Goal: Information Seeking & Learning: Find specific fact

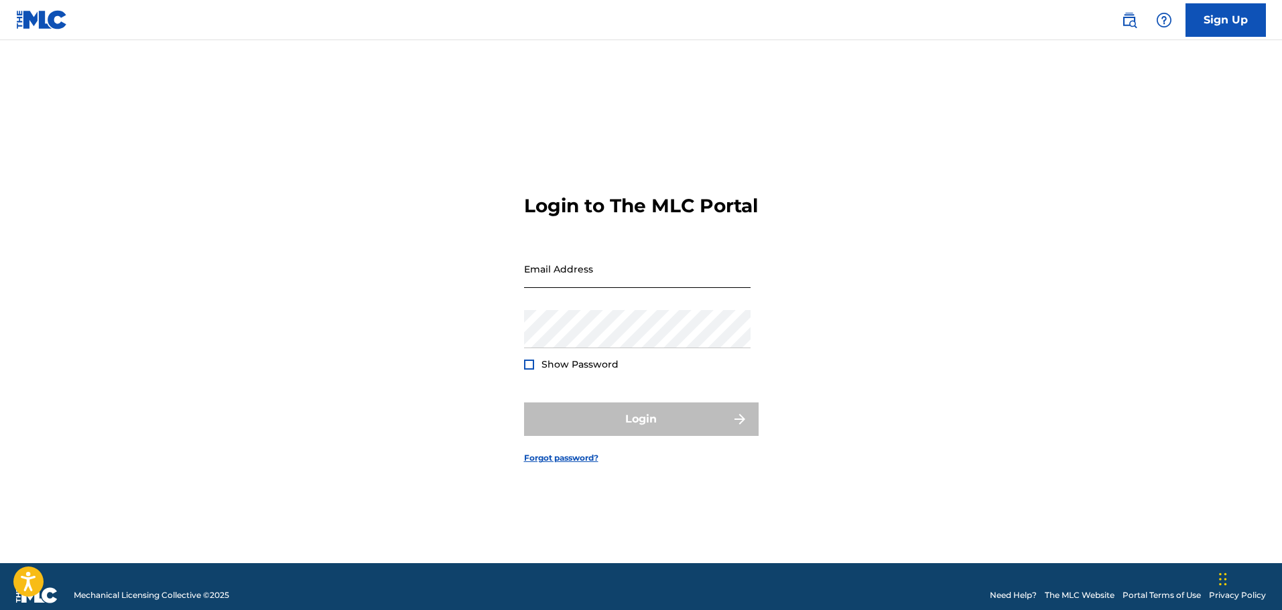
click at [609, 280] on input "Email Address" at bounding box center [637, 269] width 226 height 38
click at [557, 286] on input "Email Address" at bounding box center [637, 269] width 226 height 38
type input "[PERSON_NAME][EMAIL_ADDRESS][PERSON_NAME][DOMAIN_NAME]"
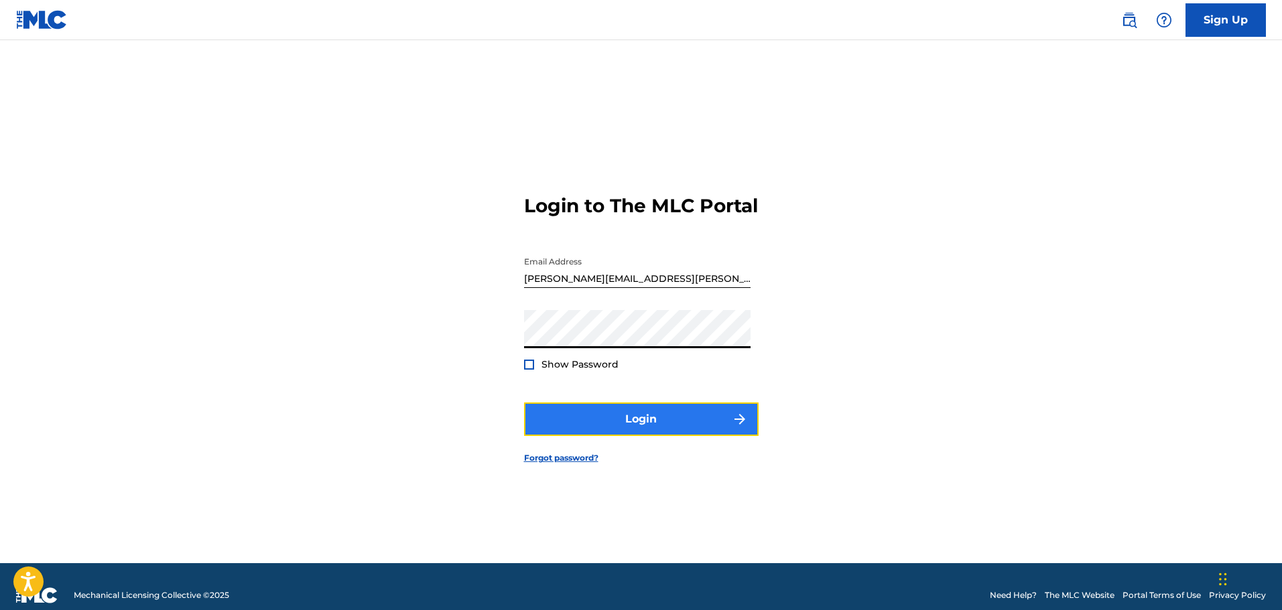
click at [551, 427] on button "Login" at bounding box center [641, 419] width 234 height 33
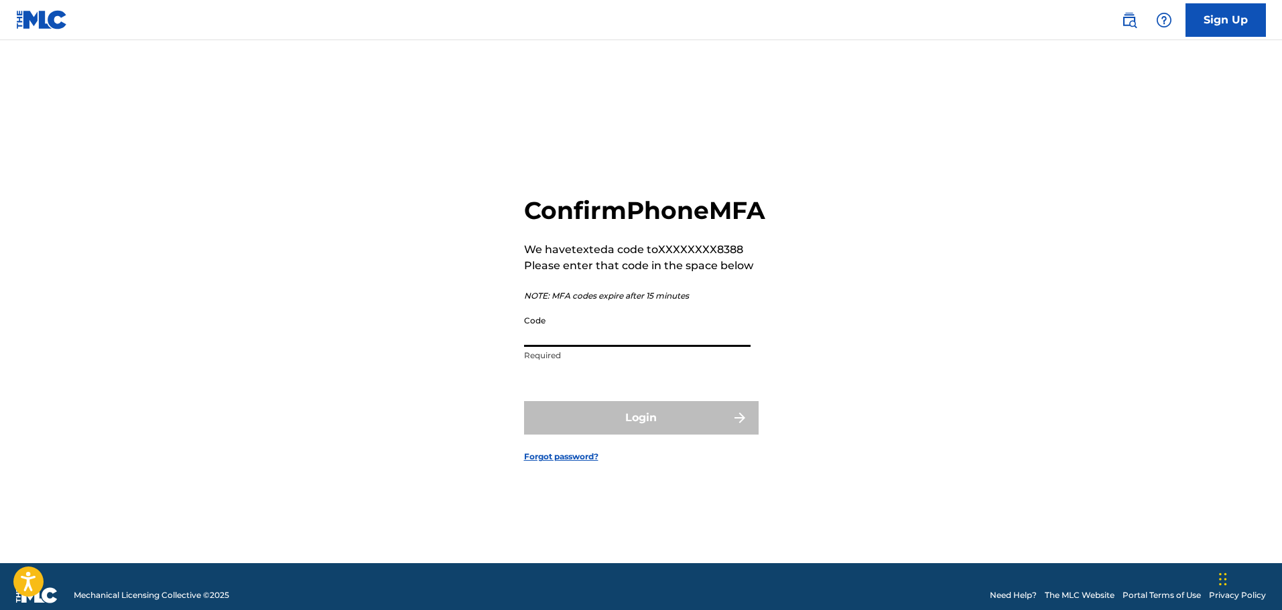
click at [590, 338] on input "Code" at bounding box center [637, 328] width 226 height 38
click at [638, 347] on input "Code" at bounding box center [637, 328] width 226 height 38
type input "149572"
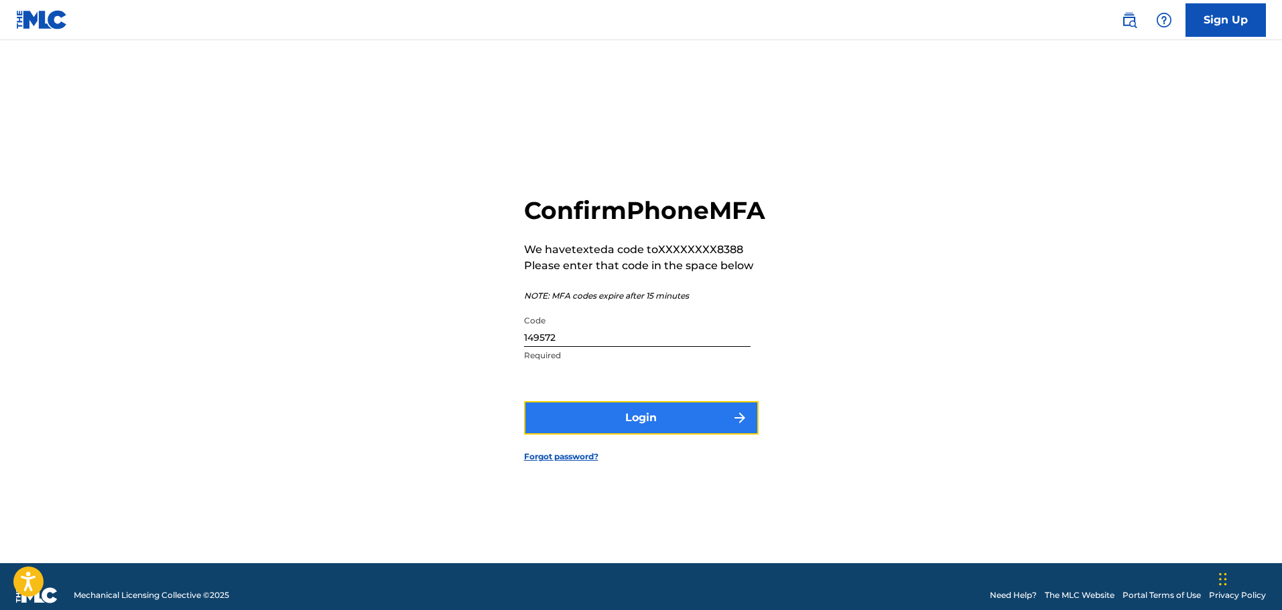
click at [648, 435] on button "Login" at bounding box center [641, 417] width 234 height 33
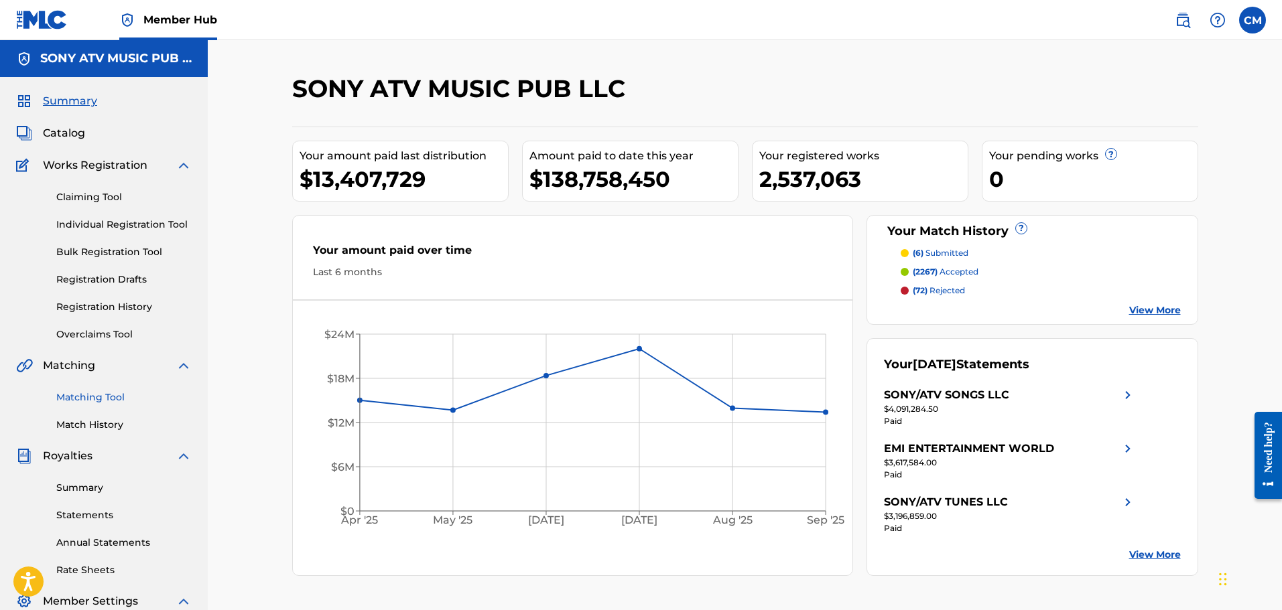
click at [111, 397] on link "Matching Tool" at bounding box center [123, 398] width 135 height 14
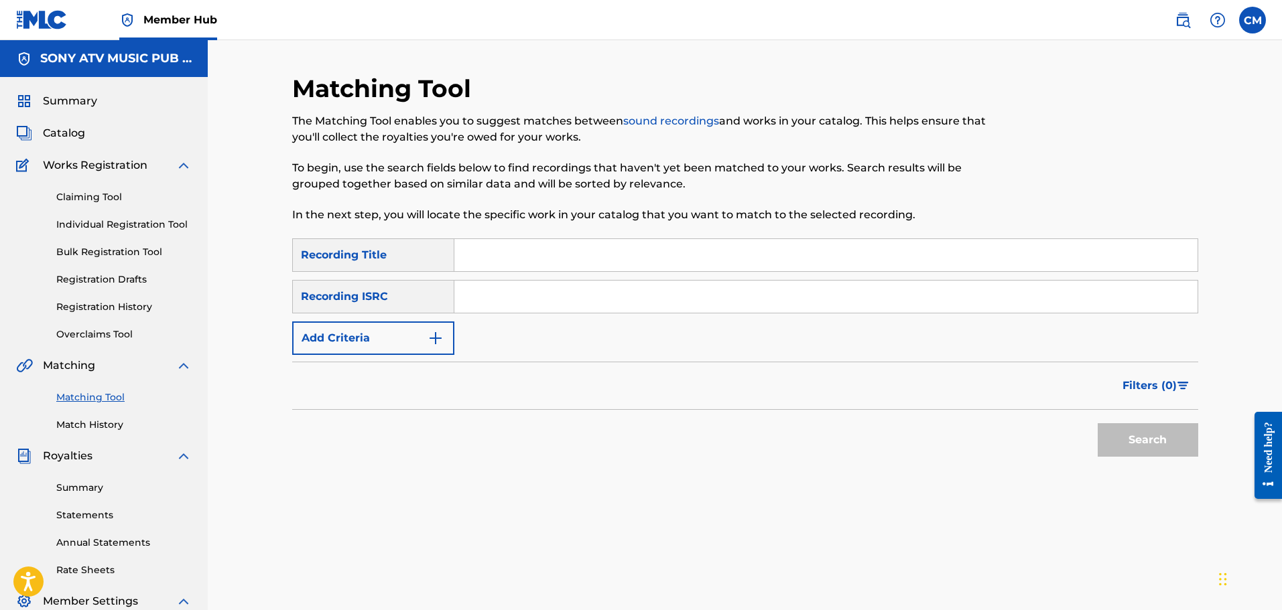
click at [549, 284] on input "Search Form" at bounding box center [825, 297] width 743 height 32
drag, startPoint x: 565, startPoint y: 303, endPoint x: 559, endPoint y: 300, distance: 7.5
click at [565, 303] on input "Search Form" at bounding box center [825, 297] width 743 height 32
paste input "QZTB82226194"
click at [1168, 447] on button "Search" at bounding box center [1147, 439] width 100 height 33
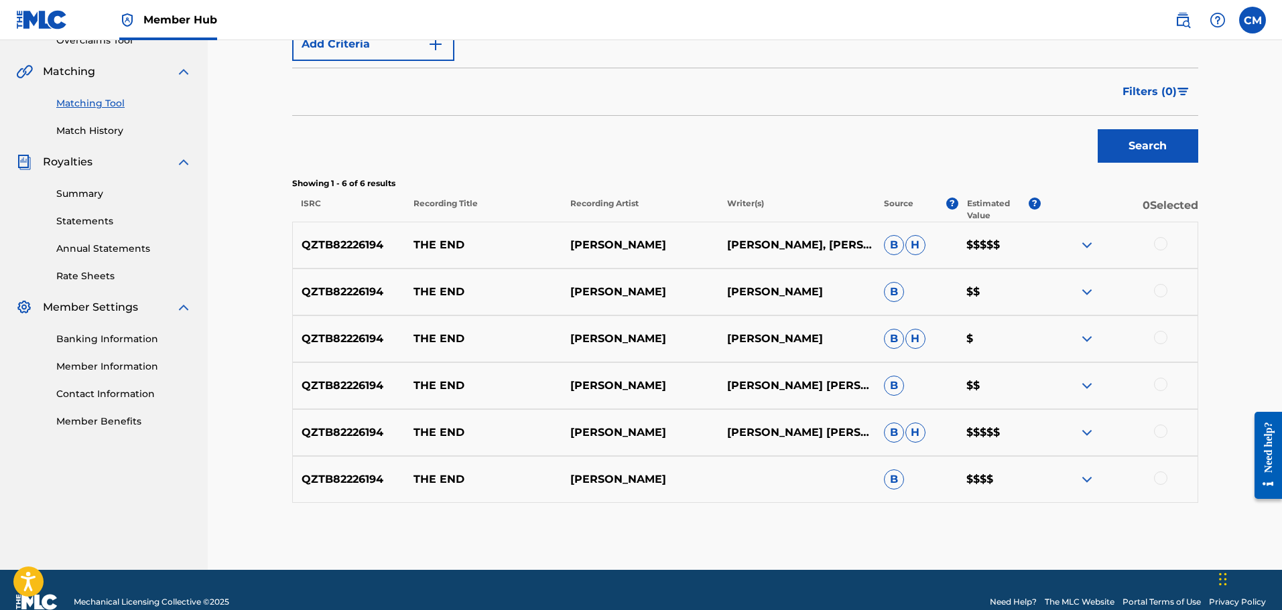
scroll to position [318, 0]
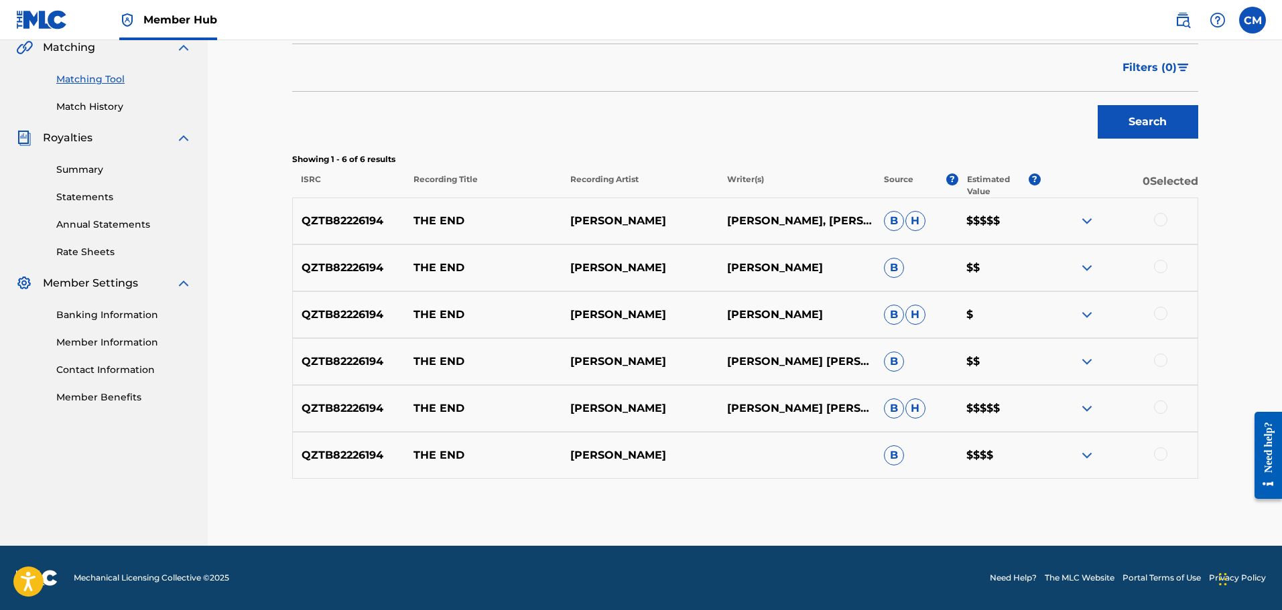
click at [1091, 227] on img at bounding box center [1087, 221] width 16 height 16
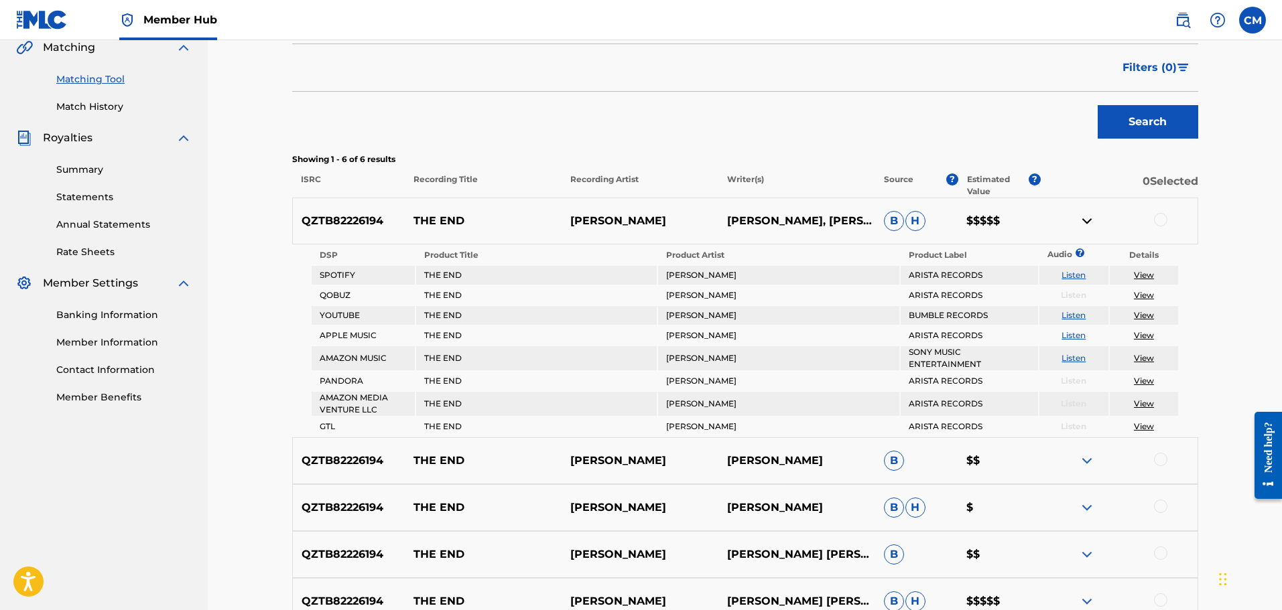
click at [1086, 224] on img at bounding box center [1087, 221] width 16 height 16
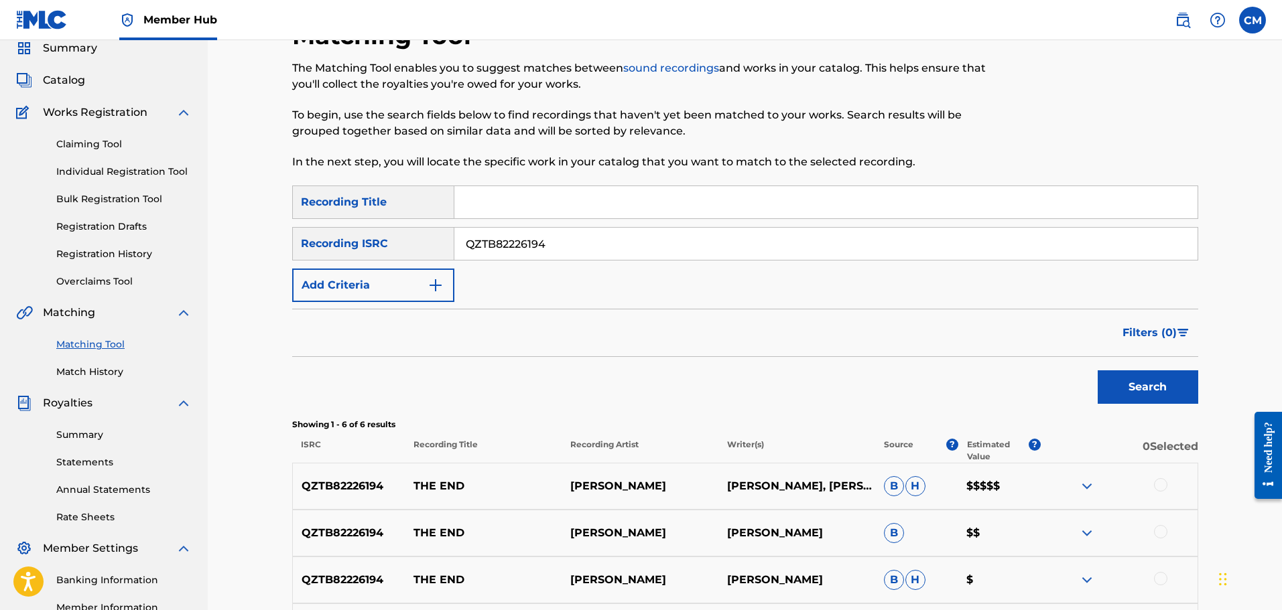
scroll to position [50, 0]
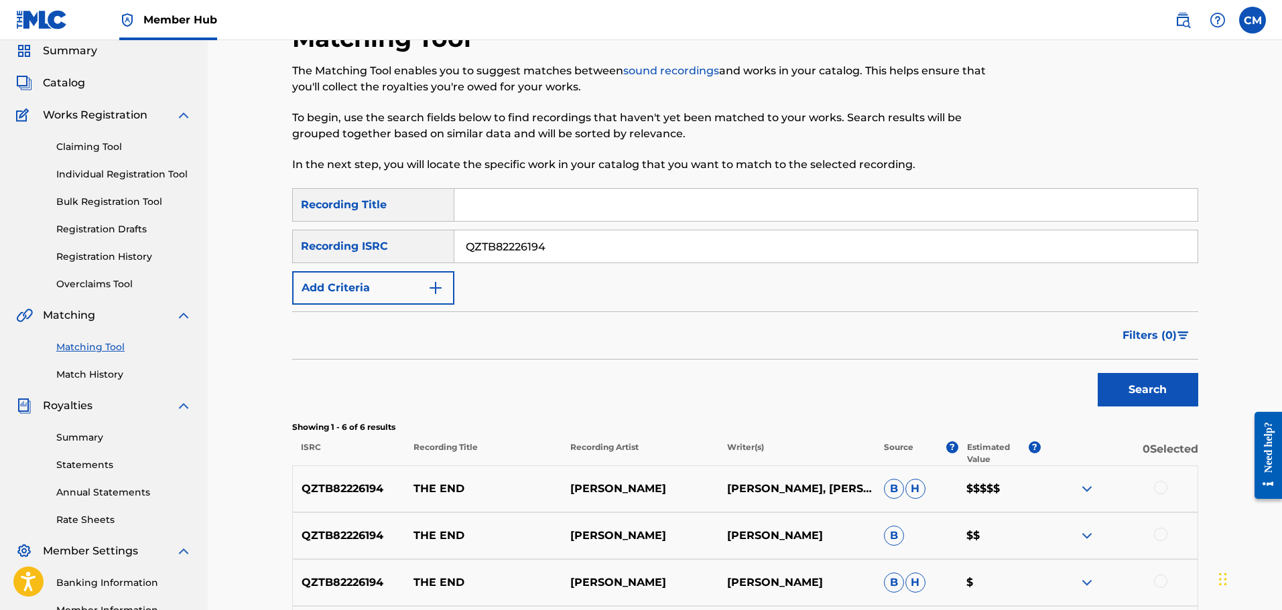
click at [541, 248] on input "QZTB82226194" at bounding box center [825, 246] width 743 height 32
drag, startPoint x: 572, startPoint y: 246, endPoint x: 232, endPoint y: 185, distance: 345.7
click at [234, 184] on div "Matching Tool The Matching Tool enables you to suggest matches between sound re…" at bounding box center [745, 402] width 1074 height 824
paste input "TCAFP2164897"
click at [1128, 397] on button "Search" at bounding box center [1147, 389] width 100 height 33
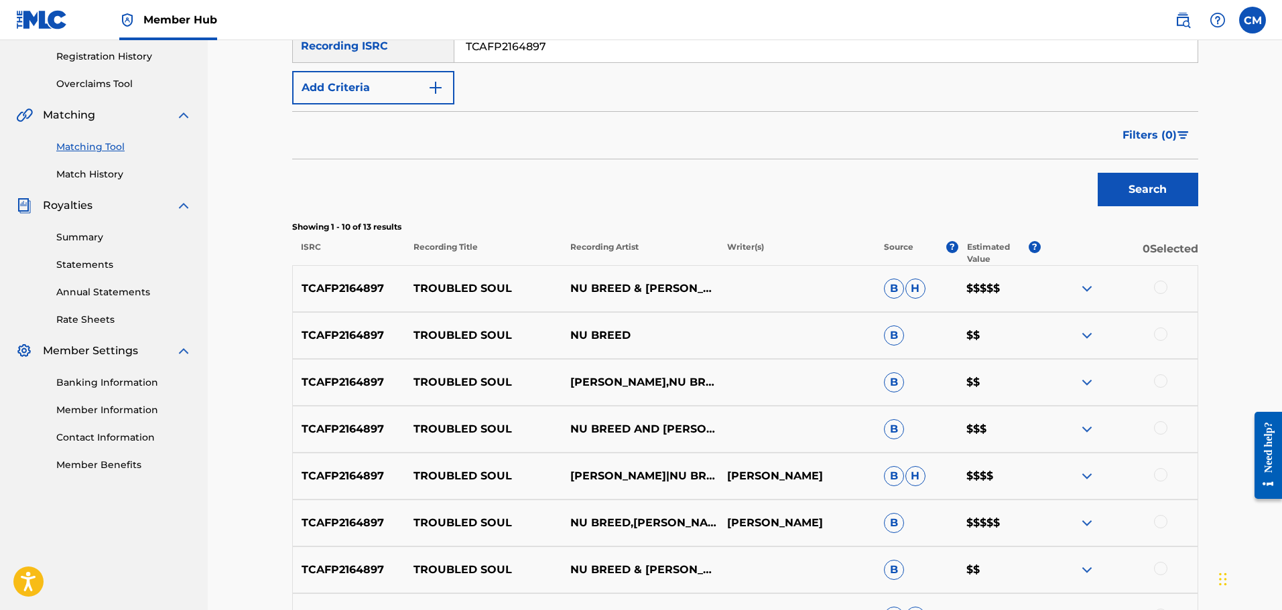
scroll to position [251, 0]
drag, startPoint x: 637, startPoint y: 330, endPoint x: 396, endPoint y: 328, distance: 241.2
click at [396, 328] on div "TCAFP2164897 TROUBLED SOUL NU BREED B $$" at bounding box center [745, 335] width 906 height 47
copy div "TROUBLED SOUL NU BREED"
click at [406, 285] on p "TROUBLED SOUL" at bounding box center [483, 288] width 157 height 16
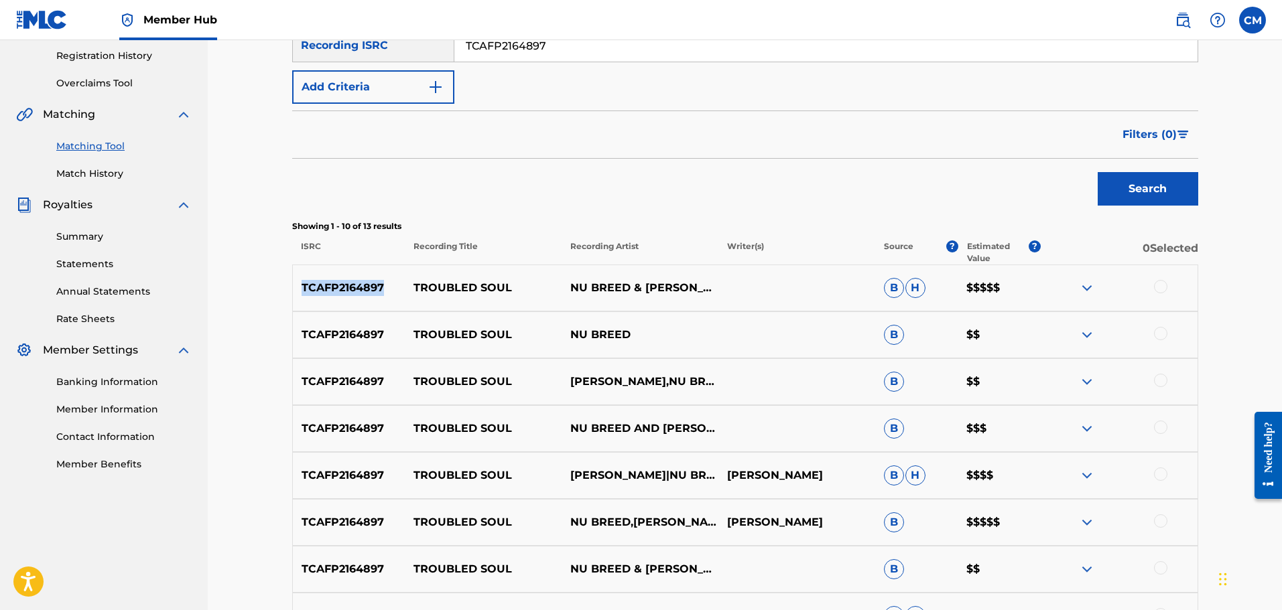
drag, startPoint x: 364, startPoint y: 285, endPoint x: 412, endPoint y: 433, distance: 155.5
click at [263, 296] on div "Matching Tool The Matching Tool enables you to suggest matches between sound re…" at bounding box center [745, 311] width 1074 height 1045
copy p "TCAFP2164897"
drag, startPoint x: 549, startPoint y: 50, endPoint x: 559, endPoint y: 49, distance: 9.4
click at [549, 50] on input "TCAFP2164897" at bounding box center [825, 45] width 743 height 32
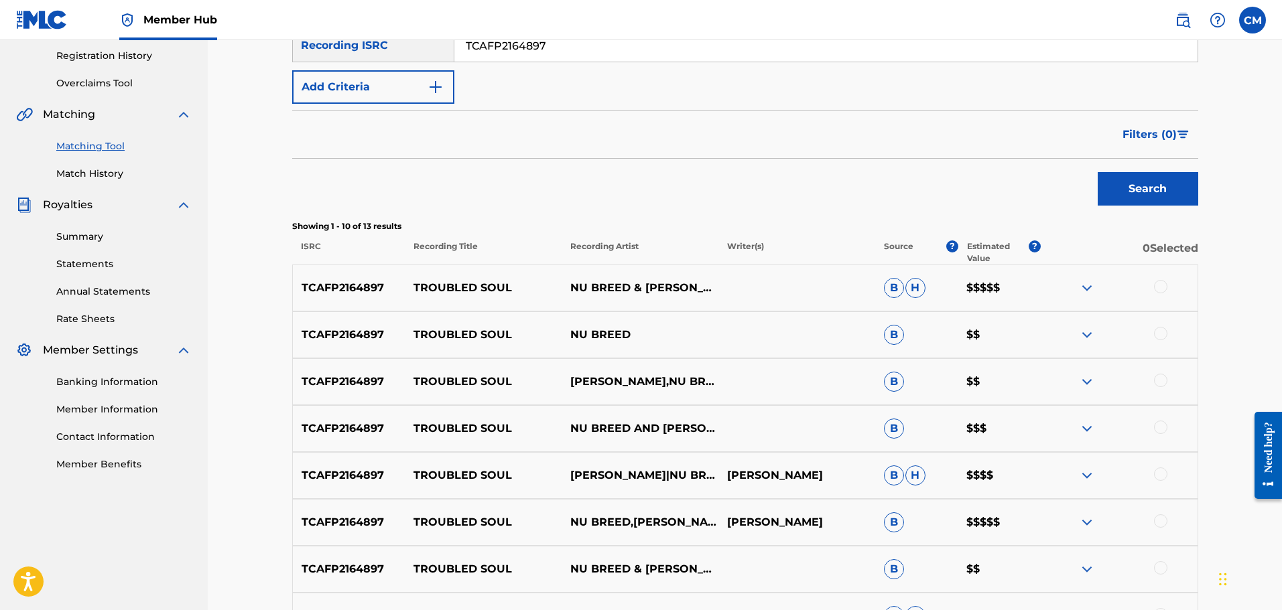
drag, startPoint x: 468, startPoint y: 36, endPoint x: 273, endPoint y: 19, distance: 195.7
click at [240, 9] on div "Member Hub CM CM [PERSON_NAME] [PERSON_NAME][EMAIL_ADDRESS][PERSON_NAME][DOMAIN…" at bounding box center [641, 324] width 1282 height 1150
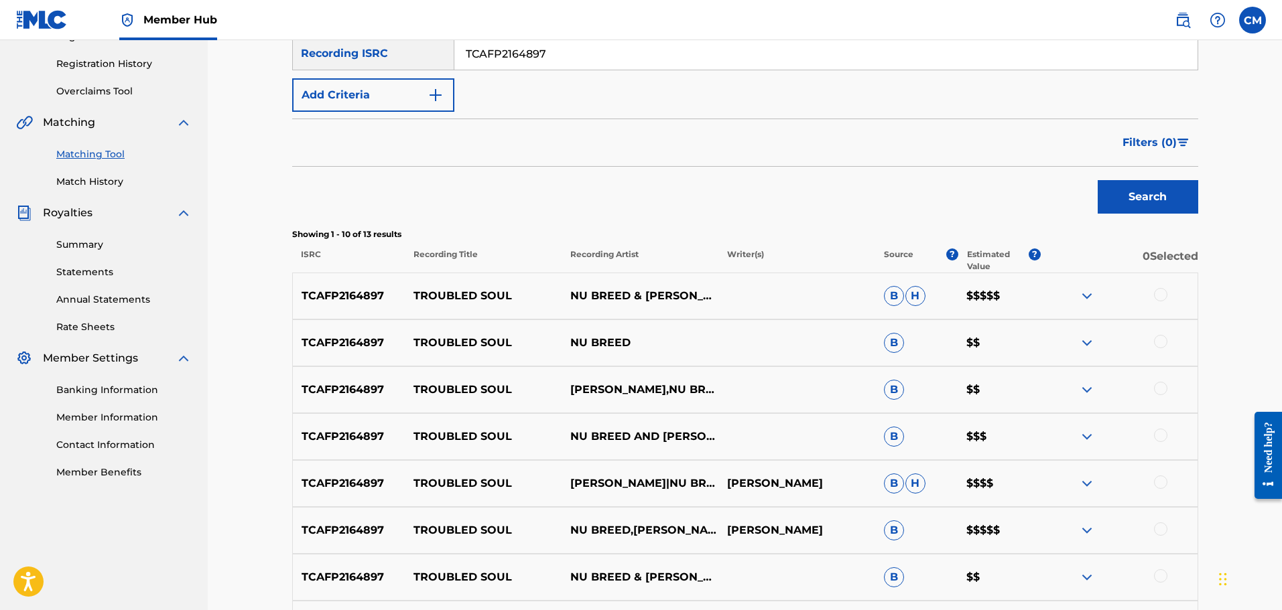
paste input "USDJ20401096"
click at [1178, 188] on button "Search" at bounding box center [1147, 196] width 100 height 33
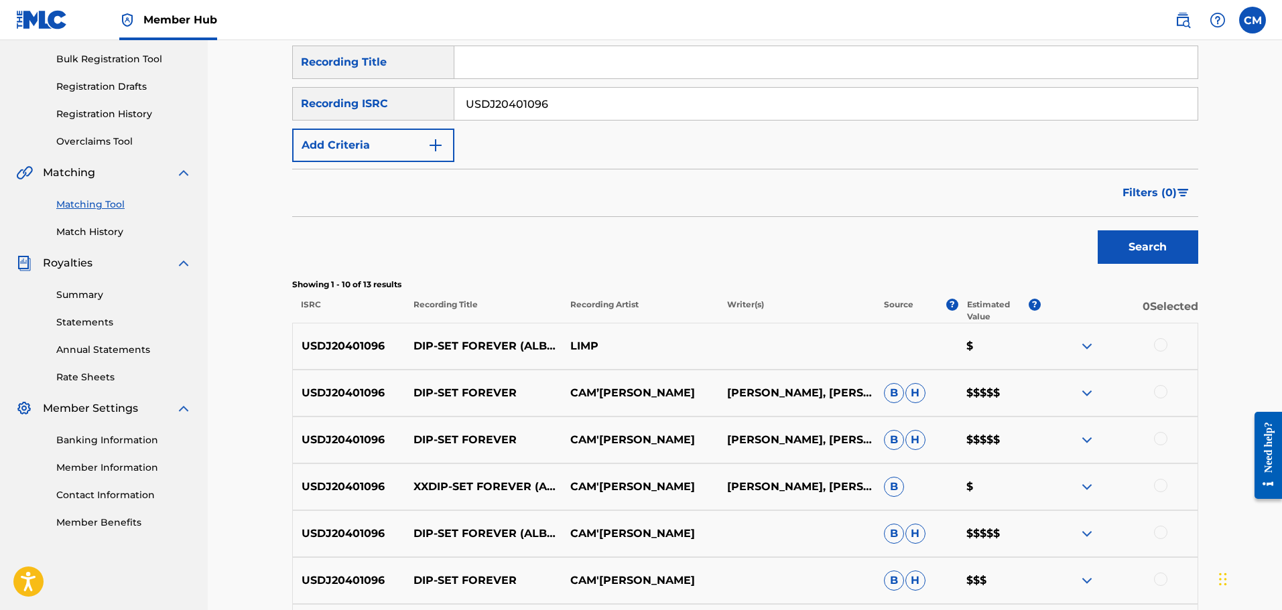
scroll to position [243, 0]
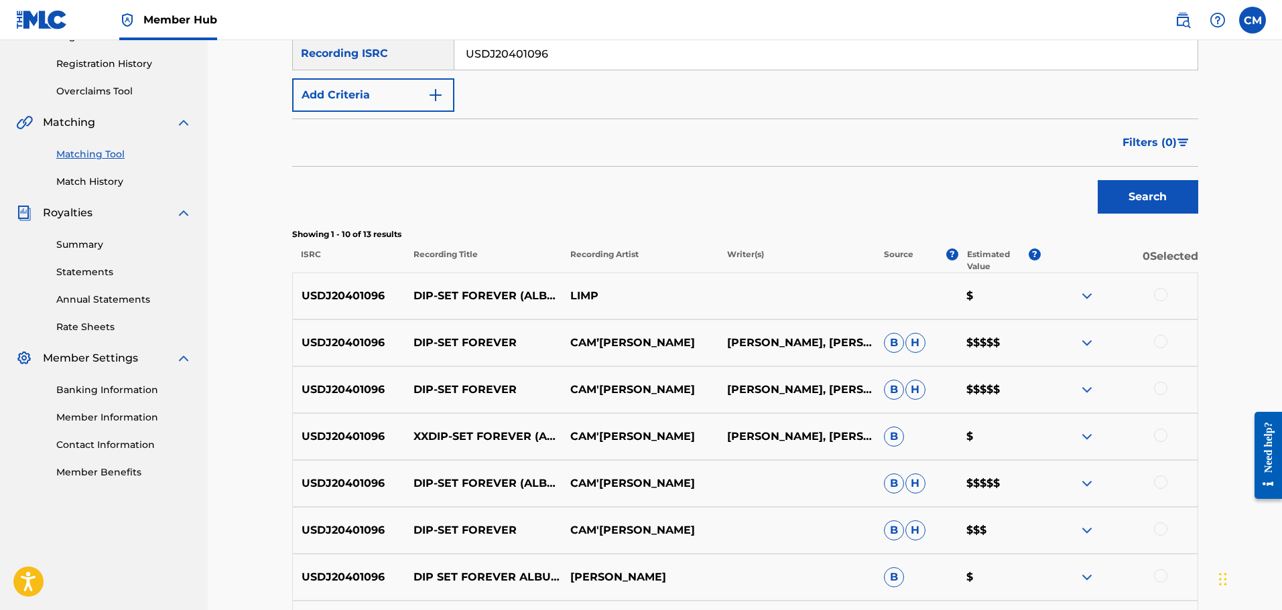
drag, startPoint x: 565, startPoint y: 52, endPoint x: 338, endPoint y: 28, distance: 229.0
click at [340, 29] on div "Member Hub CM CM [PERSON_NAME] [PERSON_NAME][EMAIL_ADDRESS][PERSON_NAME][DOMAIN…" at bounding box center [641, 332] width 1282 height 1150
paste input "SM19600038"
click at [1139, 194] on button "Search" at bounding box center [1147, 196] width 100 height 33
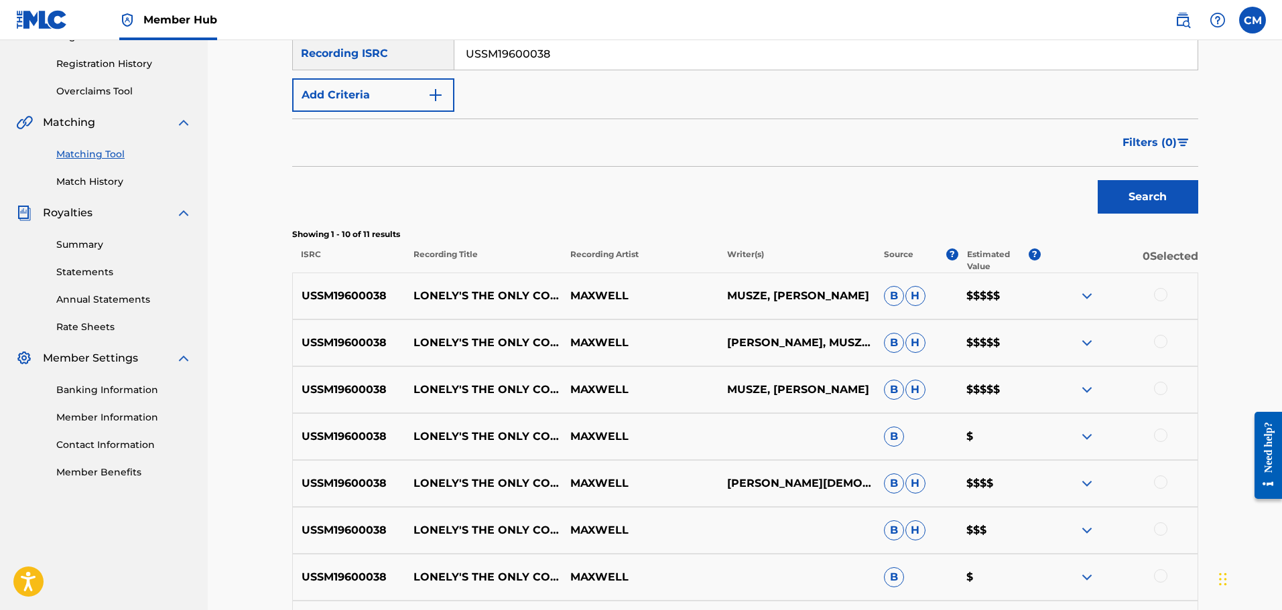
click at [549, 54] on input "USSM19600038" at bounding box center [825, 54] width 743 height 32
drag, startPoint x: 521, startPoint y: 47, endPoint x: 334, endPoint y: 23, distance: 188.4
click at [334, 23] on div "Member Hub CM CM [PERSON_NAME] [PERSON_NAME][EMAIL_ADDRESS][PERSON_NAME][DOMAIN…" at bounding box center [641, 332] width 1282 height 1150
paste input "GBUM71903363"
type input "GBUM71903363"
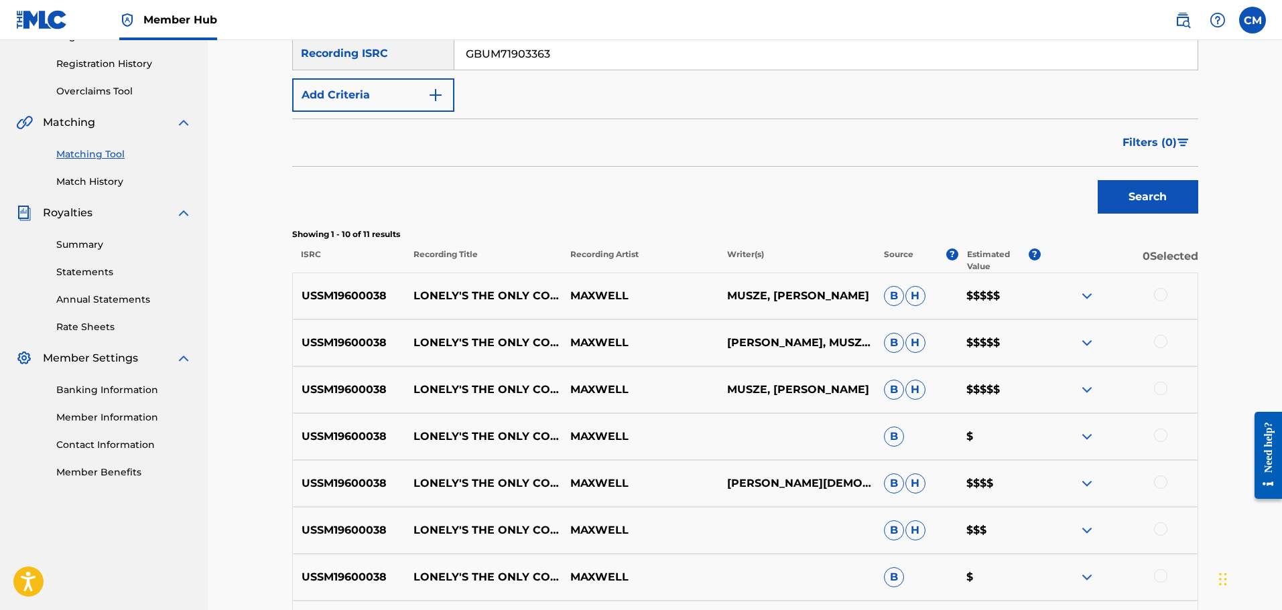
drag, startPoint x: 1143, startPoint y: 174, endPoint x: 1149, endPoint y: 178, distance: 7.6
click at [1146, 176] on div "Search" at bounding box center [1144, 194] width 107 height 54
click at [1154, 187] on button "Search" at bounding box center [1147, 196] width 100 height 33
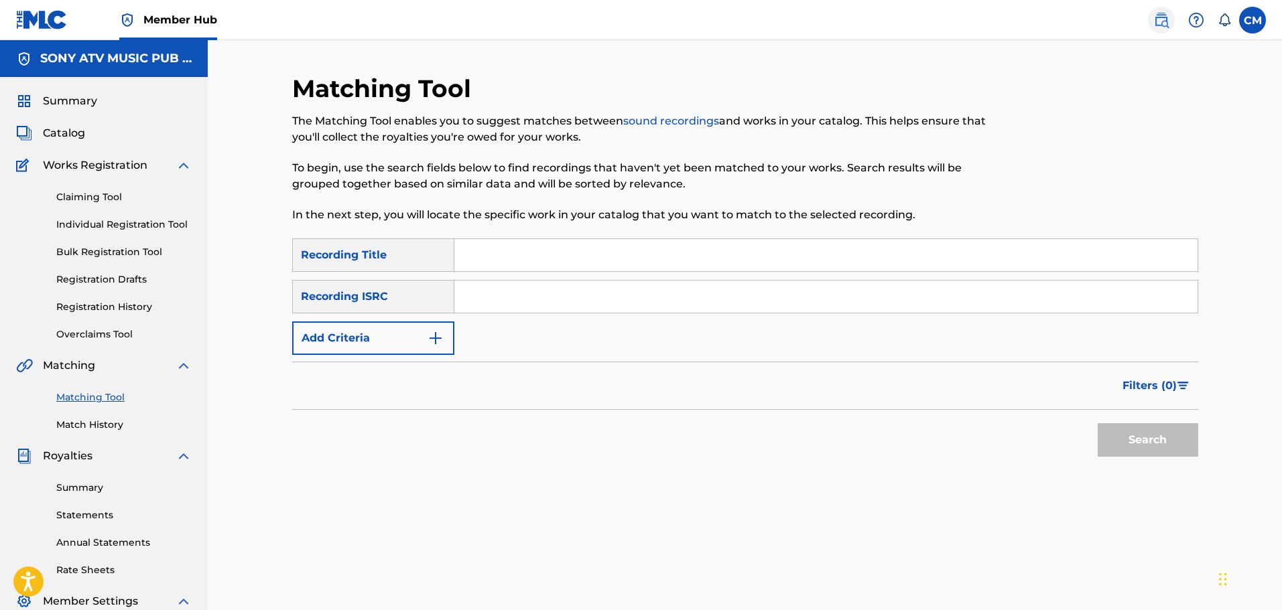
click at [1149, 17] on link at bounding box center [1161, 20] width 27 height 27
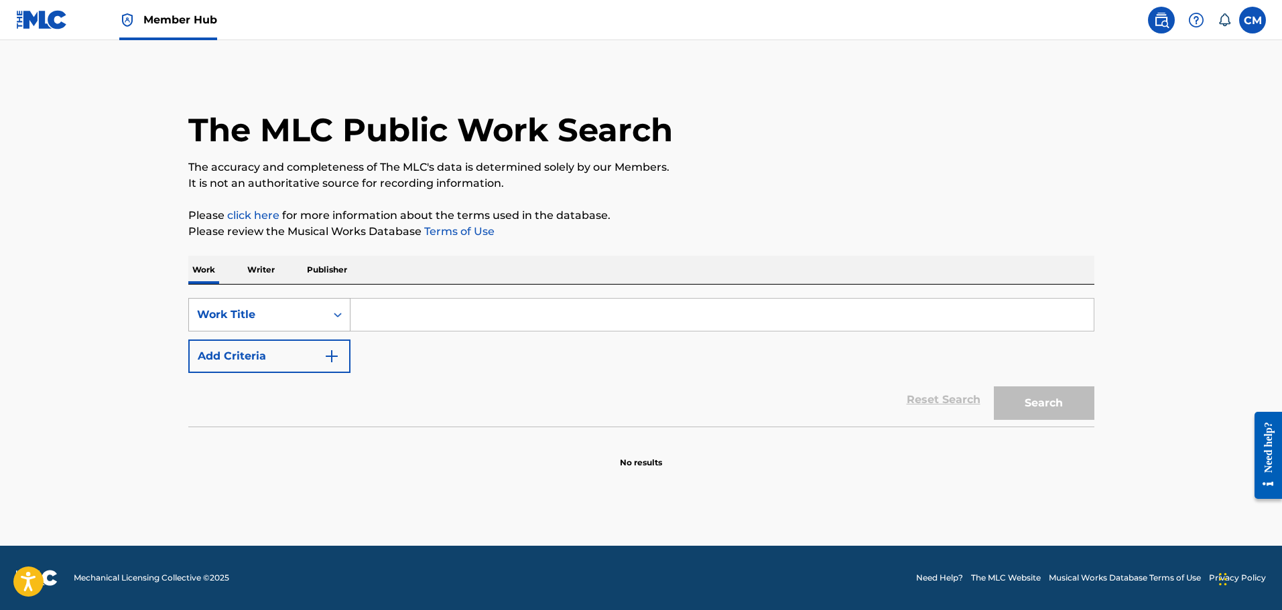
drag, startPoint x: 322, startPoint y: 311, endPoint x: 309, endPoint y: 316, distance: 13.6
click at [322, 310] on div "Work Title" at bounding box center [257, 314] width 137 height 25
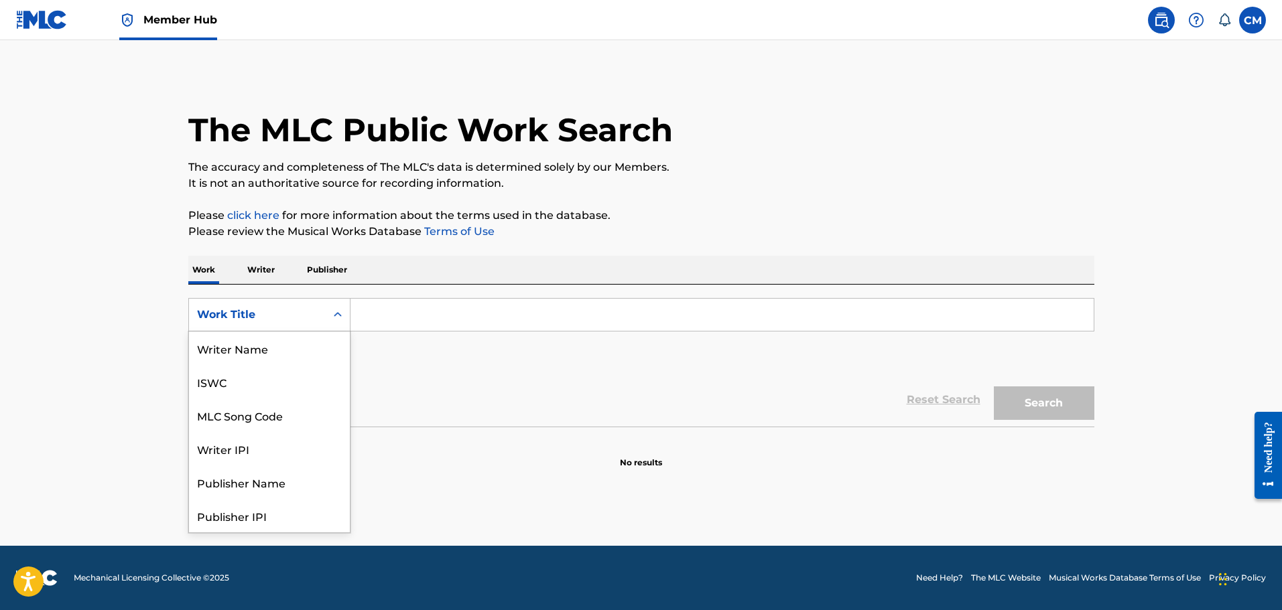
scroll to position [67, 0]
click at [266, 356] on div "MLC Song Code" at bounding box center [269, 348] width 161 height 33
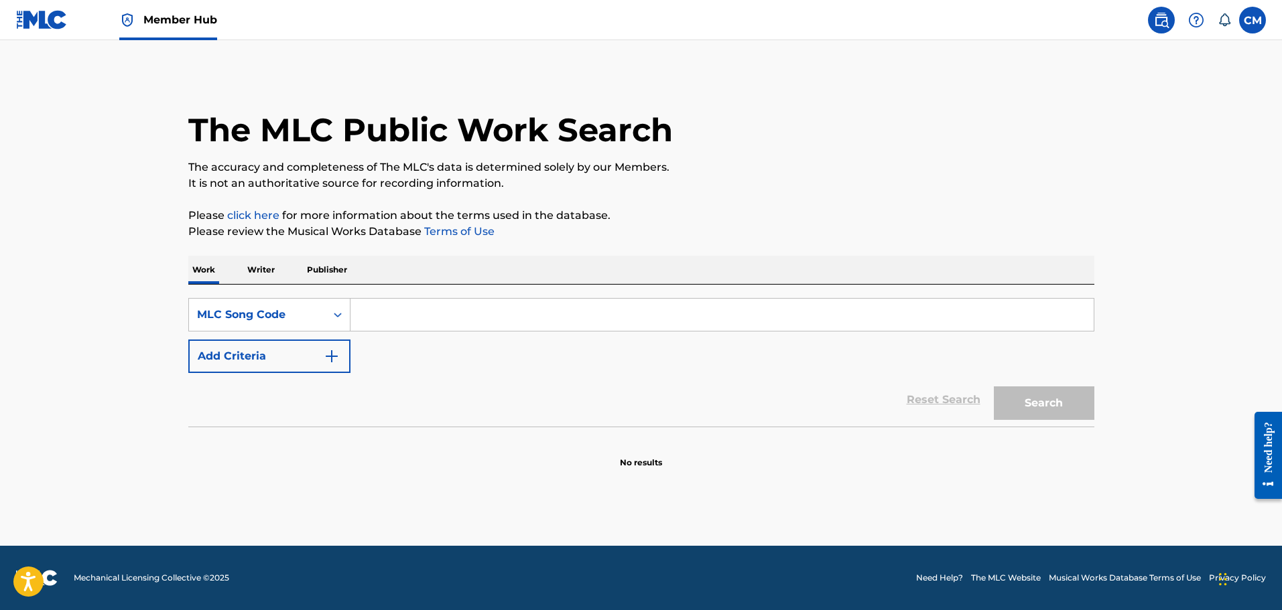
click at [450, 311] on input "Search Form" at bounding box center [721, 315] width 743 height 32
paste input "LA5ZJ5"
type input "LA5ZJ5"
click at [999, 400] on button "Search" at bounding box center [1043, 403] width 100 height 33
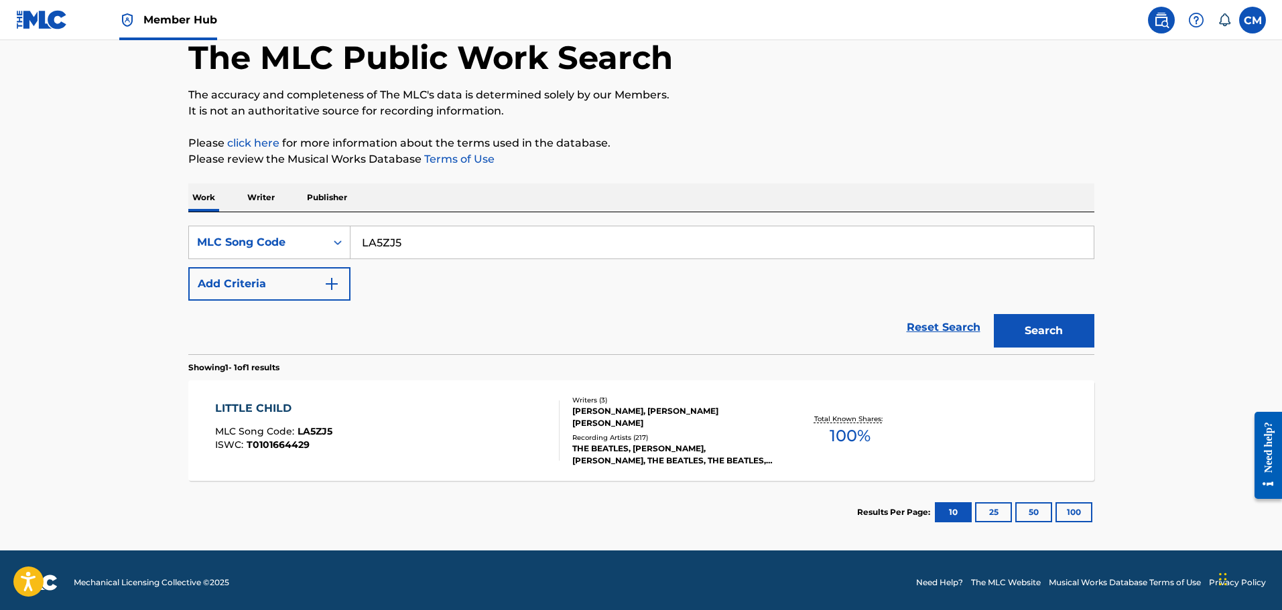
scroll to position [77, 0]
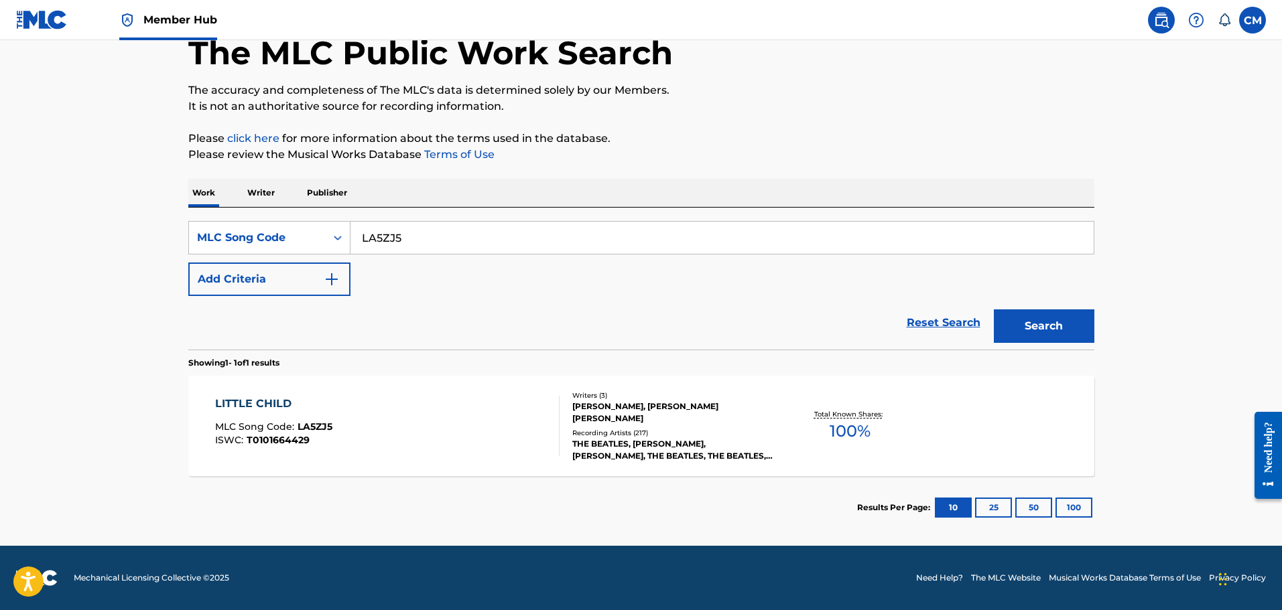
click at [456, 411] on div "LITTLE CHILD MLC Song Code : LA5ZJ5 ISWC : T0101664429" at bounding box center [387, 426] width 344 height 60
